Goal: Use online tool/utility: Utilize a website feature to perform a specific function

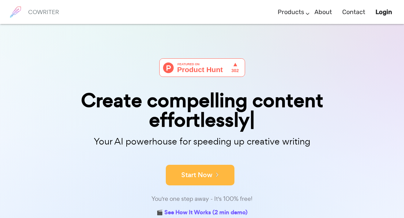
click at [193, 176] on button "Start Now" at bounding box center [200, 175] width 69 height 21
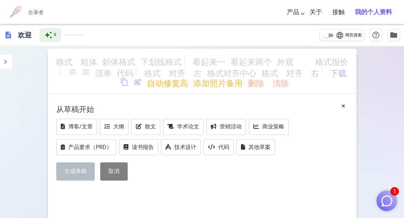
click at [180, 61] on font "下划线格式" at bounding box center [160, 61] width 41 height 8
click at [82, 173] on font "生成草稿" at bounding box center [75, 171] width 22 height 7
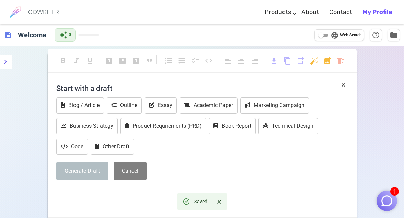
click at [184, 154] on div "Blog / Article Outline Essay Academic Paper Marketing Campaign Business Strateg…" at bounding box center [201, 126] width 291 height 59
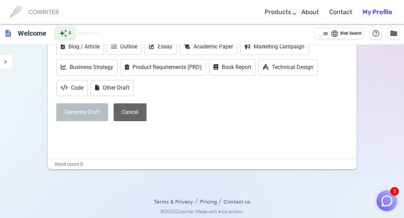
scroll to position [59, 0]
click at [123, 145] on div "× Start with a draft Blog / Article Outline Essay Academic Paper Marketing Camp…" at bounding box center [202, 89] width 309 height 137
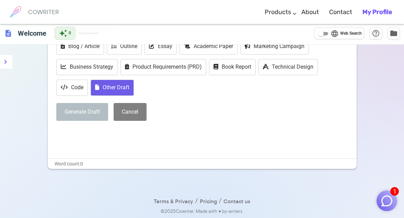
click at [118, 85] on button "Other Draft" at bounding box center [112, 88] width 43 height 16
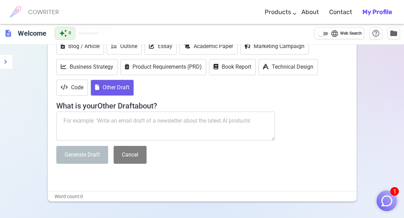
click at [178, 127] on textarea at bounding box center [165, 125] width 219 height 29
paste textarea "n my creative writing class, I observed a cup of [PERSON_NAME]'s unsweetened, l…"
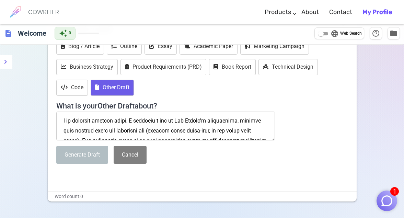
scroll to position [626, 0]
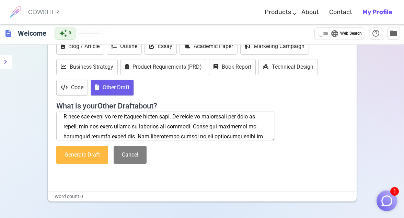
type textarea "n my creative writing class, I observed a cup of [PERSON_NAME]'s unsweetened, l…"
click at [96, 154] on button "Generate Draft" at bounding box center [82, 155] width 52 height 18
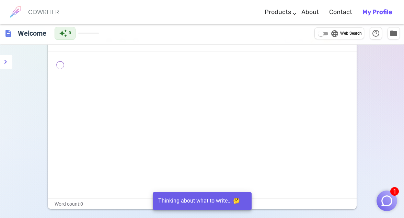
scroll to position [8, 0]
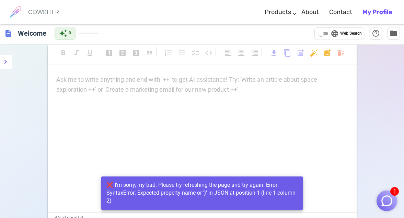
click at [159, 94] on div "Ask me to write anything and end with '++' to get AI assistance! Try: 'Write an…" at bounding box center [201, 85] width 291 height 20
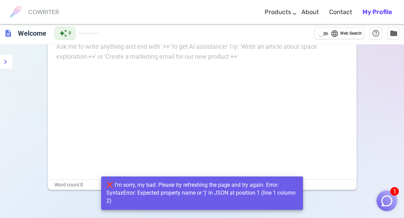
scroll to position [24, 0]
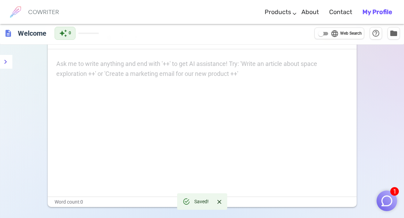
click at [167, 71] on div "Ask me to write anything and end with '++' to get AI assistance! Try: 'Write an…" at bounding box center [201, 69] width 291 height 20
